Goal: Information Seeking & Learning: Learn about a topic

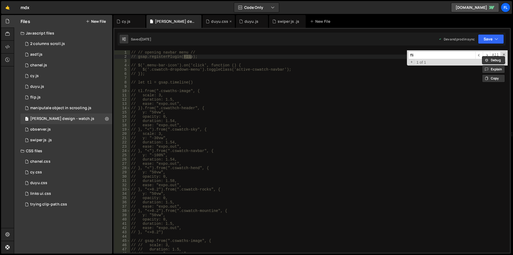
type input "fli"
click at [219, 24] on div "duyu.css" at bounding box center [219, 21] width 32 height 13
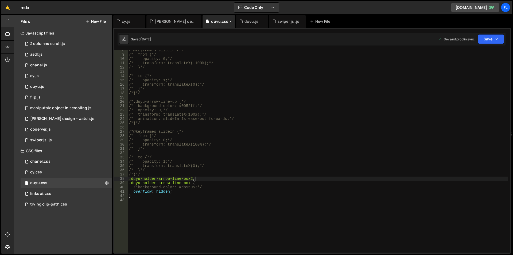
scroll to position [32, 0]
click at [249, 22] on div "duyu.js" at bounding box center [252, 21] width 14 height 5
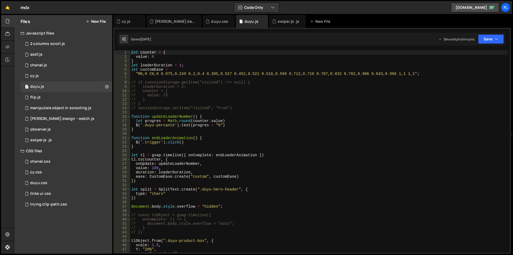
scroll to position [0, 0]
click at [317, 113] on div "let counter = { value : 0 } let loaderDuration = 1 ; let customEase = "M0,0 C0,…" at bounding box center [319, 155] width 378 height 211
click at [291, 21] on div "swiper js .js" at bounding box center [289, 21] width 22 height 5
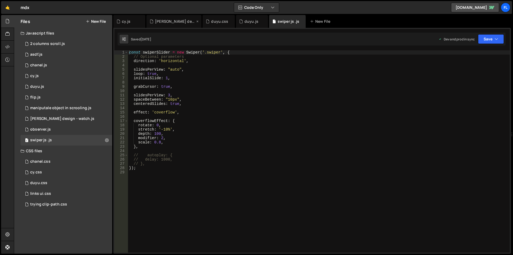
click at [170, 23] on div "[PERSON_NAME] design - watch.js" at bounding box center [175, 21] width 40 height 5
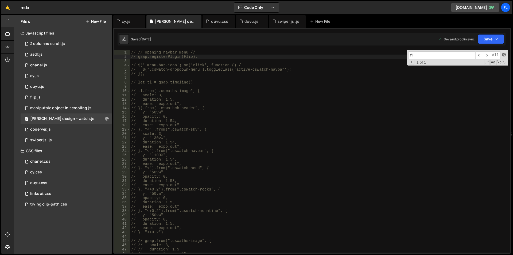
click at [504, 54] on span at bounding box center [504, 55] width 4 height 4
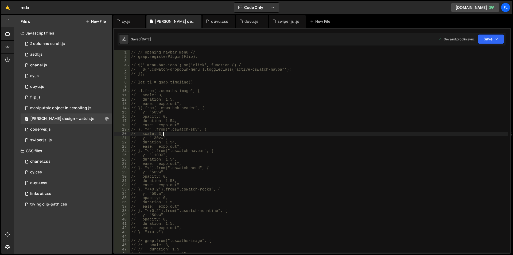
click at [283, 133] on div "// // opening navbar menu // // gsap.registerPlugin(Flip); // $('.menu-bar-icon…" at bounding box center [319, 155] width 378 height 211
click at [316, 116] on div "// // opening navbar menu // // gsap.registerPlugin(Flip); // $('.menu-bar-icon…" at bounding box center [319, 155] width 378 height 211
type textarea "// opacity: 0,"
click at [245, 23] on div "duyu.js" at bounding box center [252, 21] width 14 height 5
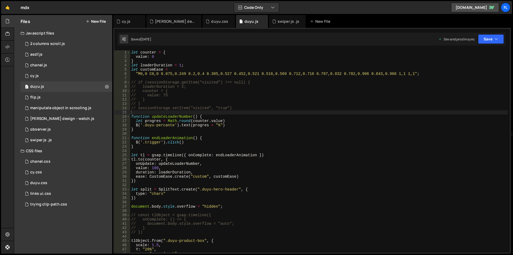
type textarea "let progres = Math.round(counter.value)"
click at [299, 122] on div "let counter = { value : 0 } let loaderDuration = 1 ; let customEase = "M0,0 C0,…" at bounding box center [319, 155] width 378 height 211
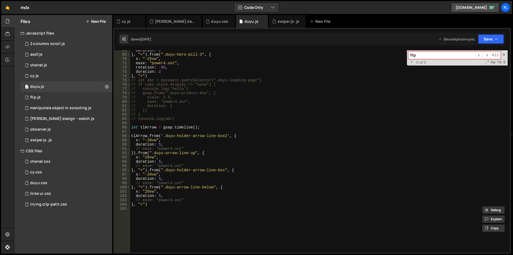
scroll to position [305, 0]
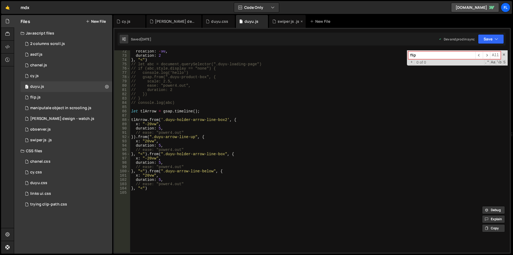
type input "flip"
click at [283, 22] on div "swiper js .js" at bounding box center [289, 21] width 22 height 5
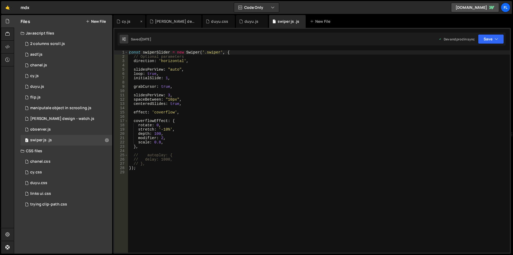
click at [131, 20] on div "cy.js" at bounding box center [128, 21] width 22 height 5
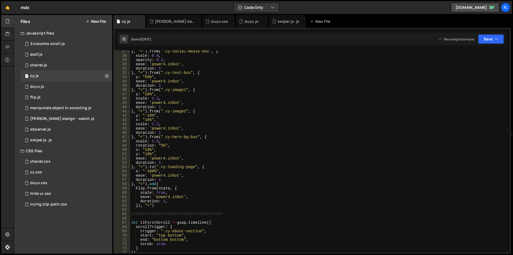
scroll to position [144, 0]
